Goal: Find specific page/section: Find specific page/section

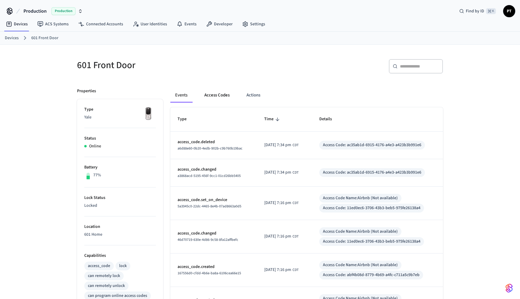
click at [218, 91] on button "Access Codes" at bounding box center [217, 95] width 35 height 14
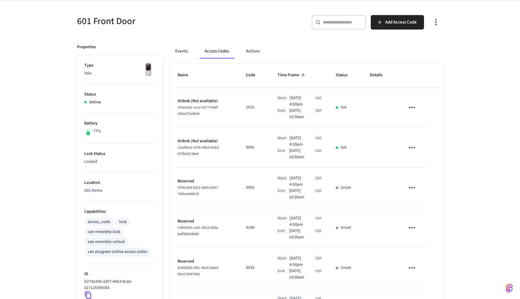
scroll to position [58, 0]
